Goal: Task Accomplishment & Management: Manage account settings

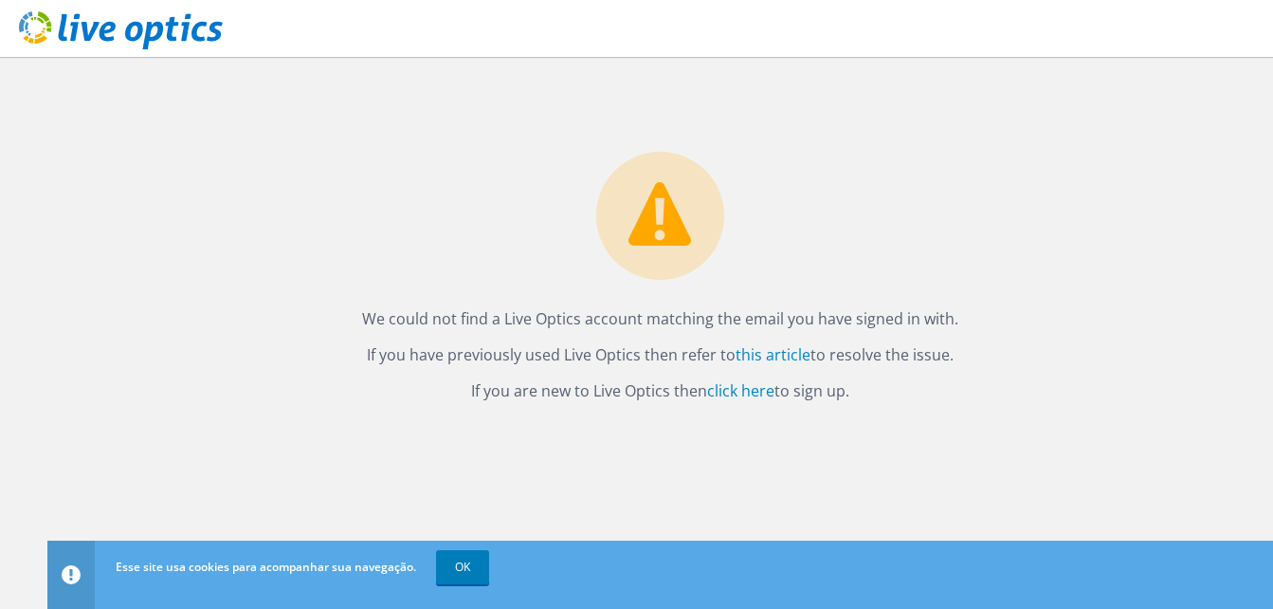
drag, startPoint x: 877, startPoint y: 389, endPoint x: 342, endPoint y: 302, distance: 541.7
click at [342, 302] on div "We could not find a Live Optics account matching the email you have signed in w…" at bounding box center [660, 230] width 1226 height 347
copy div "We could not find a Live Optics account matching the email you have signed in w…"
click at [1053, 437] on div "We could not find a Live Optics account matching the email you have signed in w…" at bounding box center [660, 333] width 1226 height 552
click at [763, 389] on link "click here" at bounding box center [740, 390] width 67 height 21
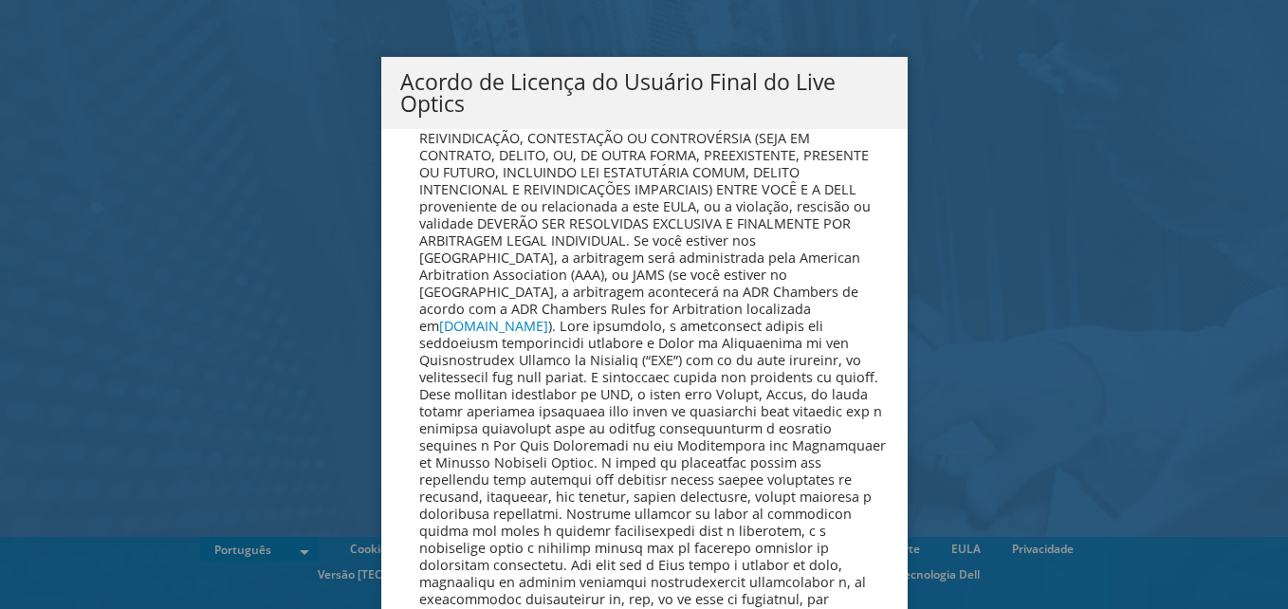
scroll to position [7580, 0]
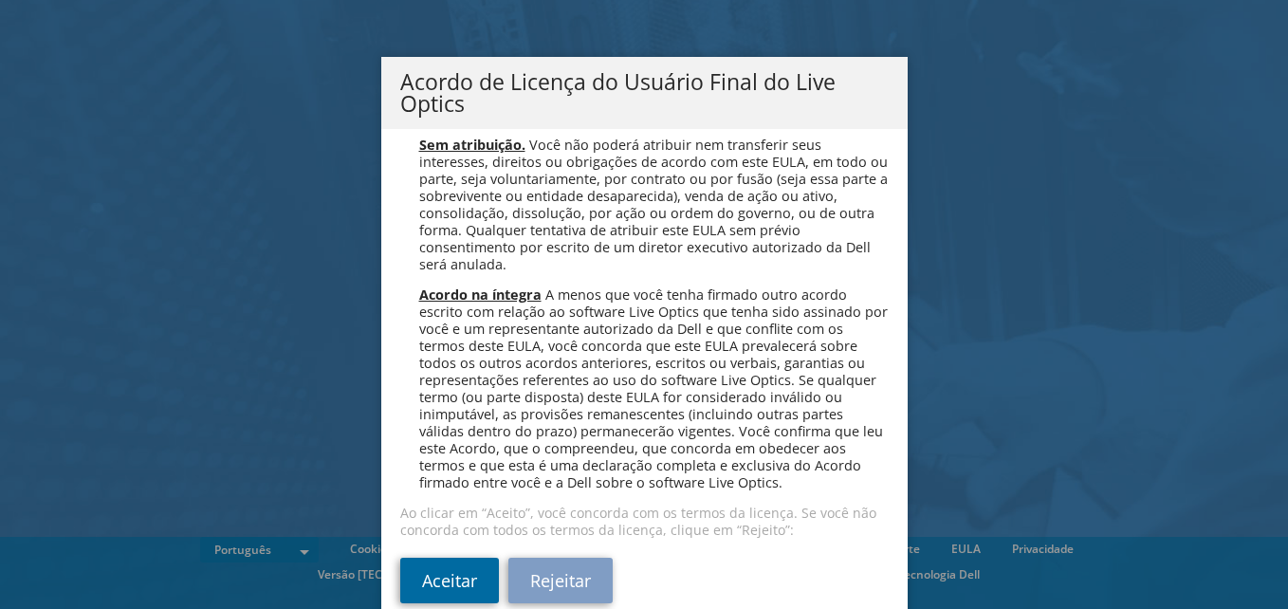
click at [468, 581] on link "Aceitar" at bounding box center [449, 581] width 99 height 46
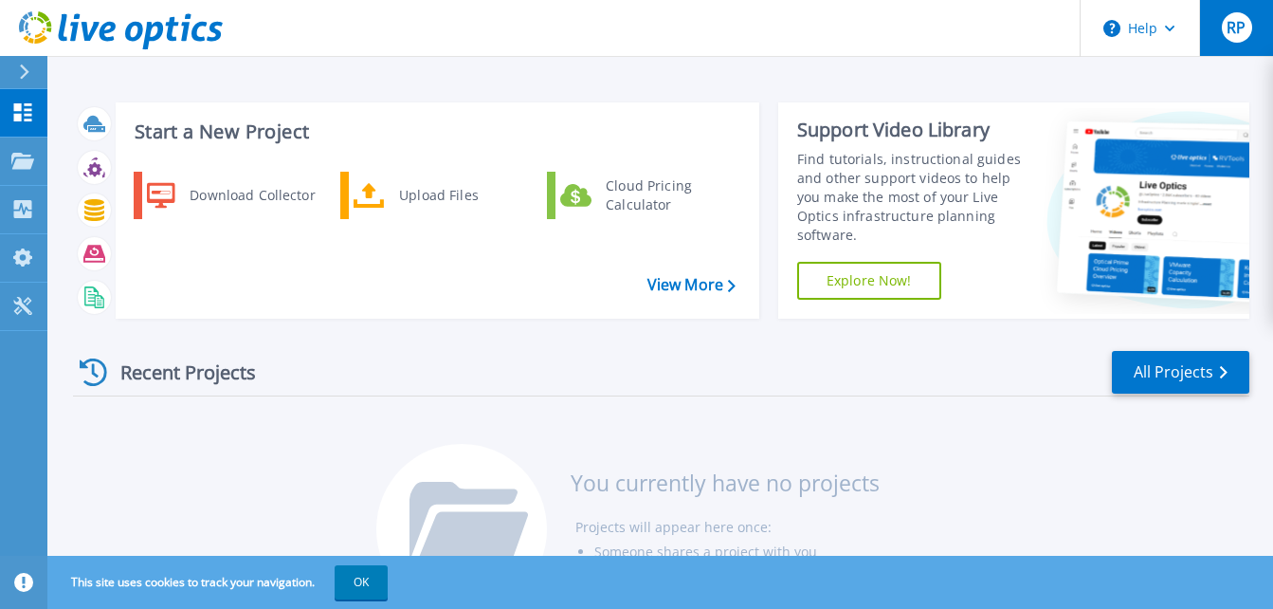
click at [1243, 31] on span "RP" at bounding box center [1236, 27] width 19 height 15
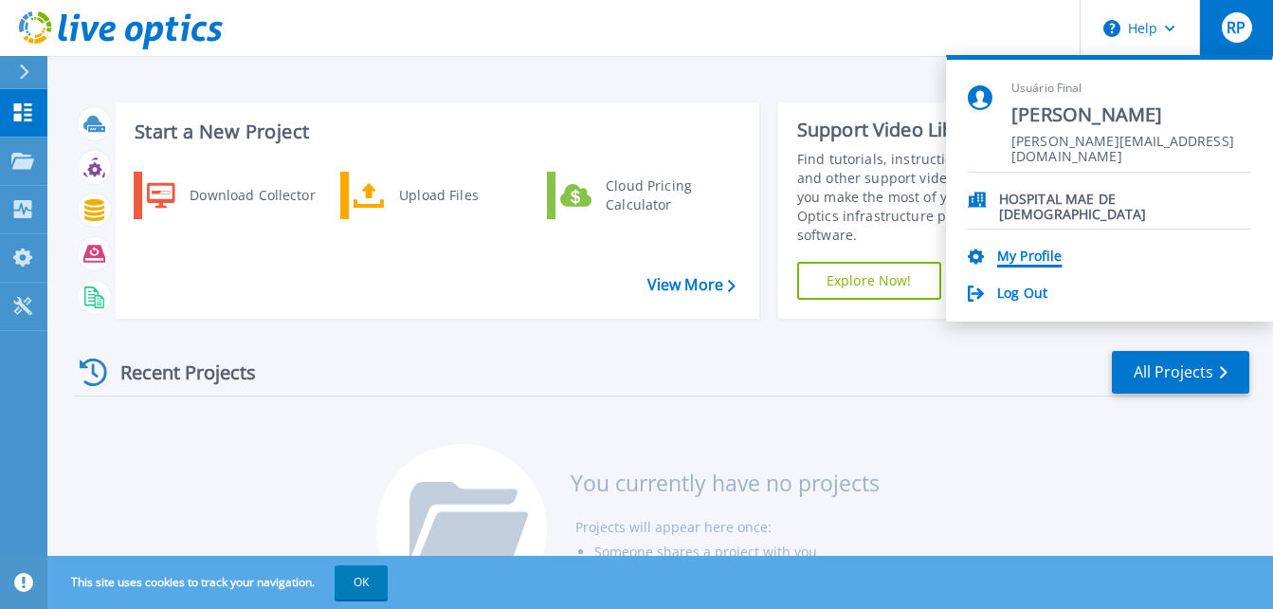
click at [1020, 249] on link "My Profile" at bounding box center [1030, 257] width 64 height 18
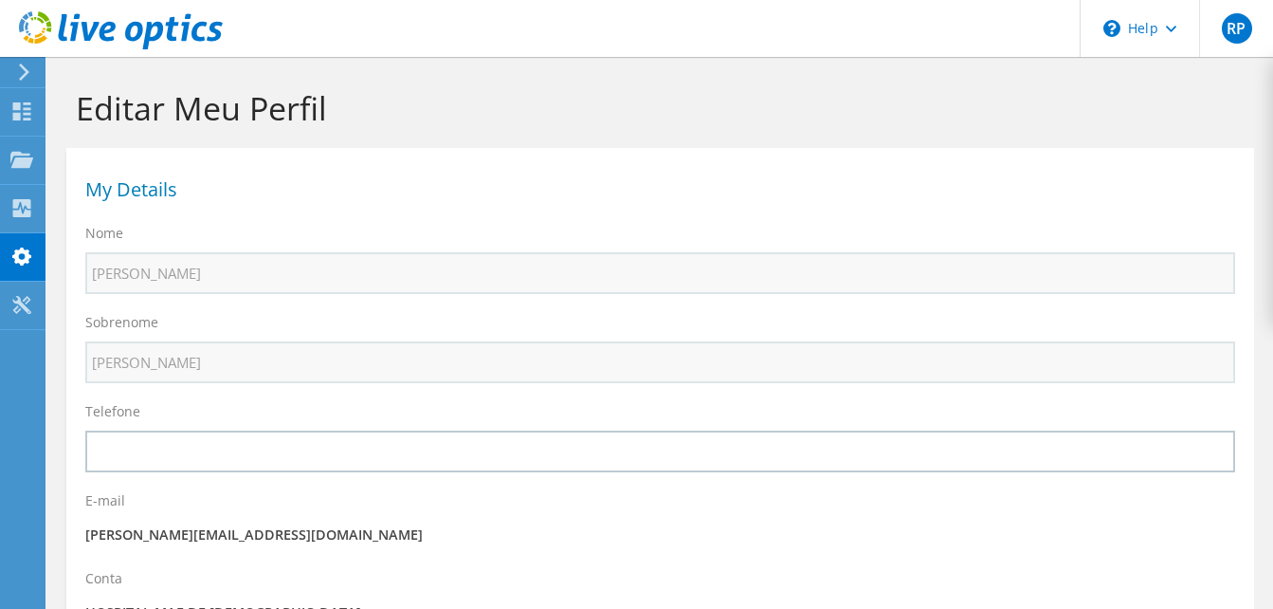
select select "30"
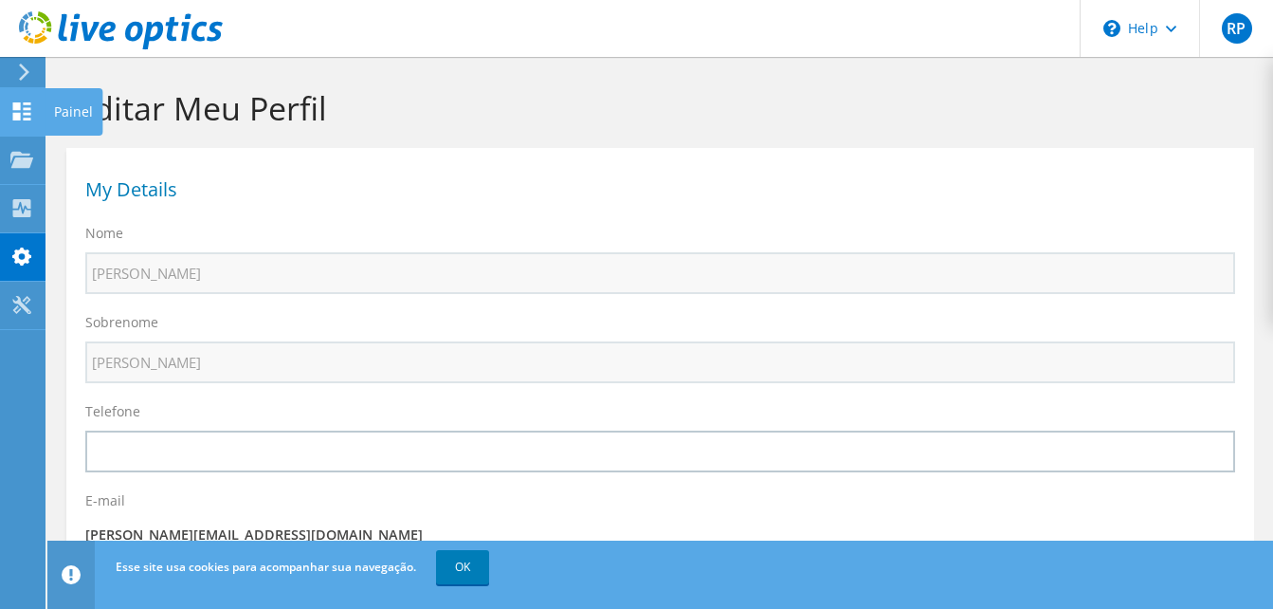
click at [12, 118] on icon at bounding box center [21, 111] width 23 height 18
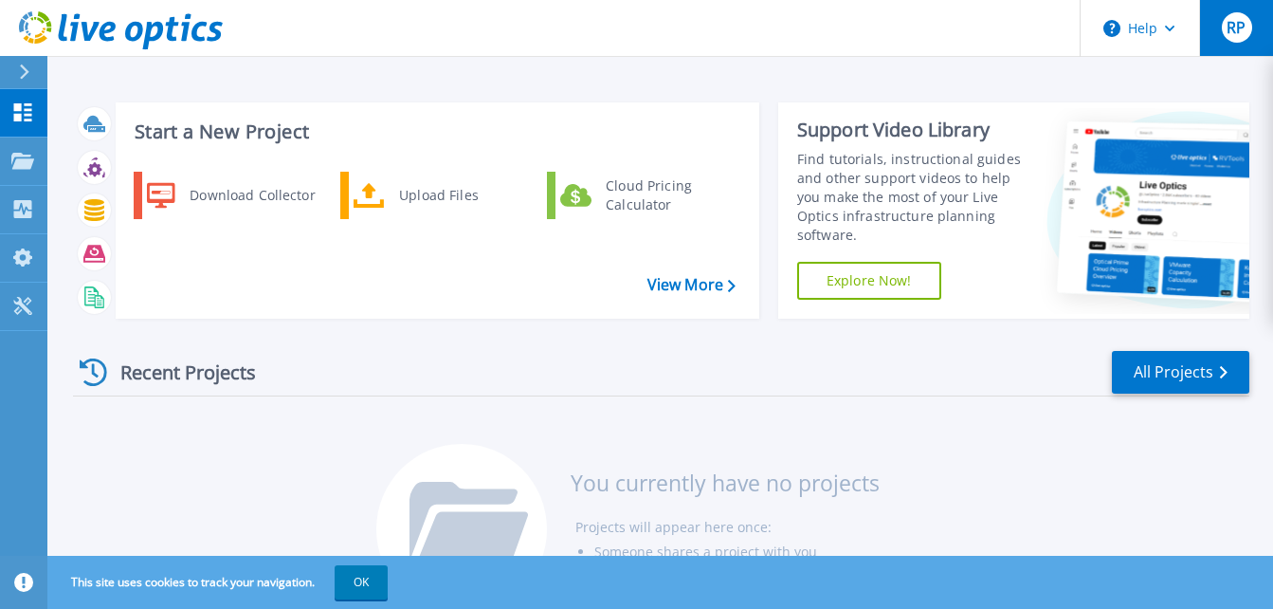
click at [1243, 28] on span "RP" at bounding box center [1236, 27] width 19 height 15
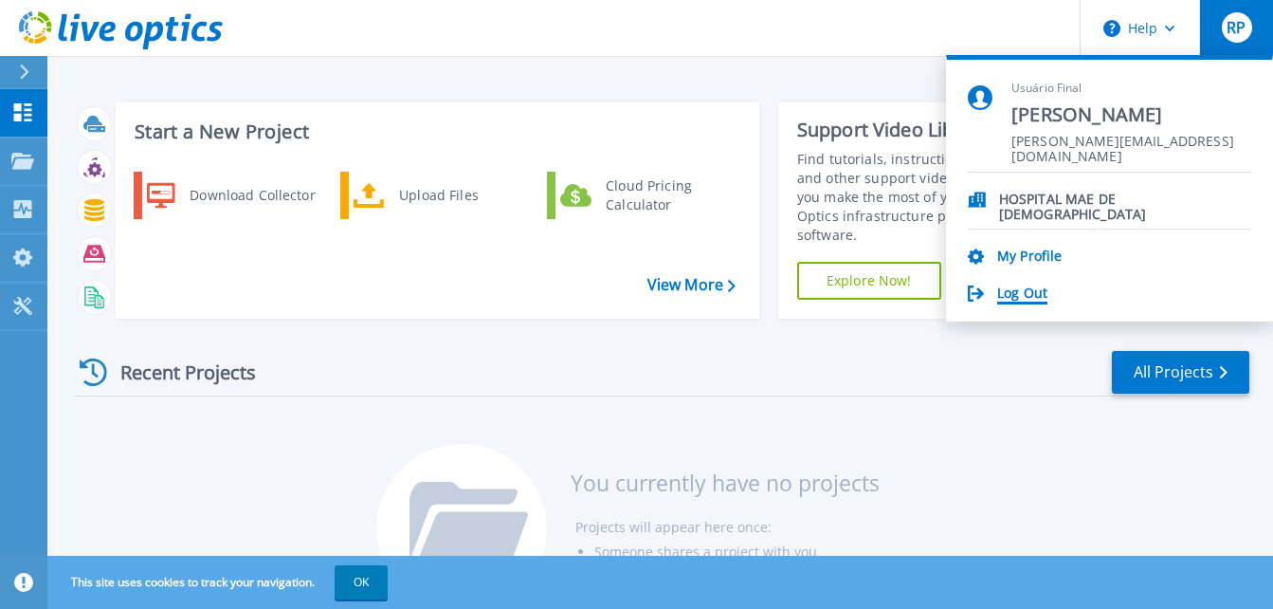
click at [1021, 288] on link "Log Out" at bounding box center [1023, 294] width 50 height 18
